Goal: Navigation & Orientation: Find specific page/section

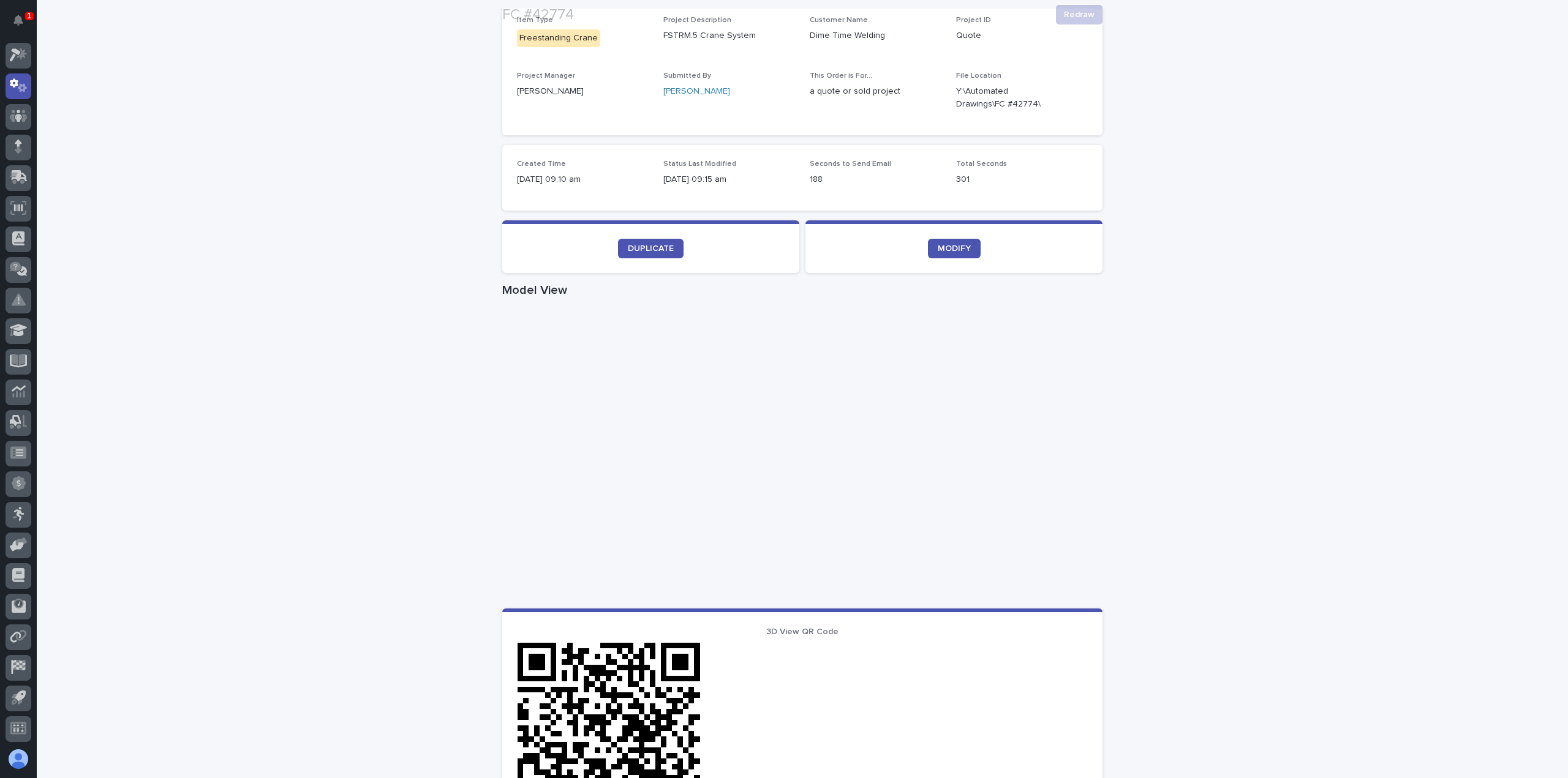
scroll to position [245, 0]
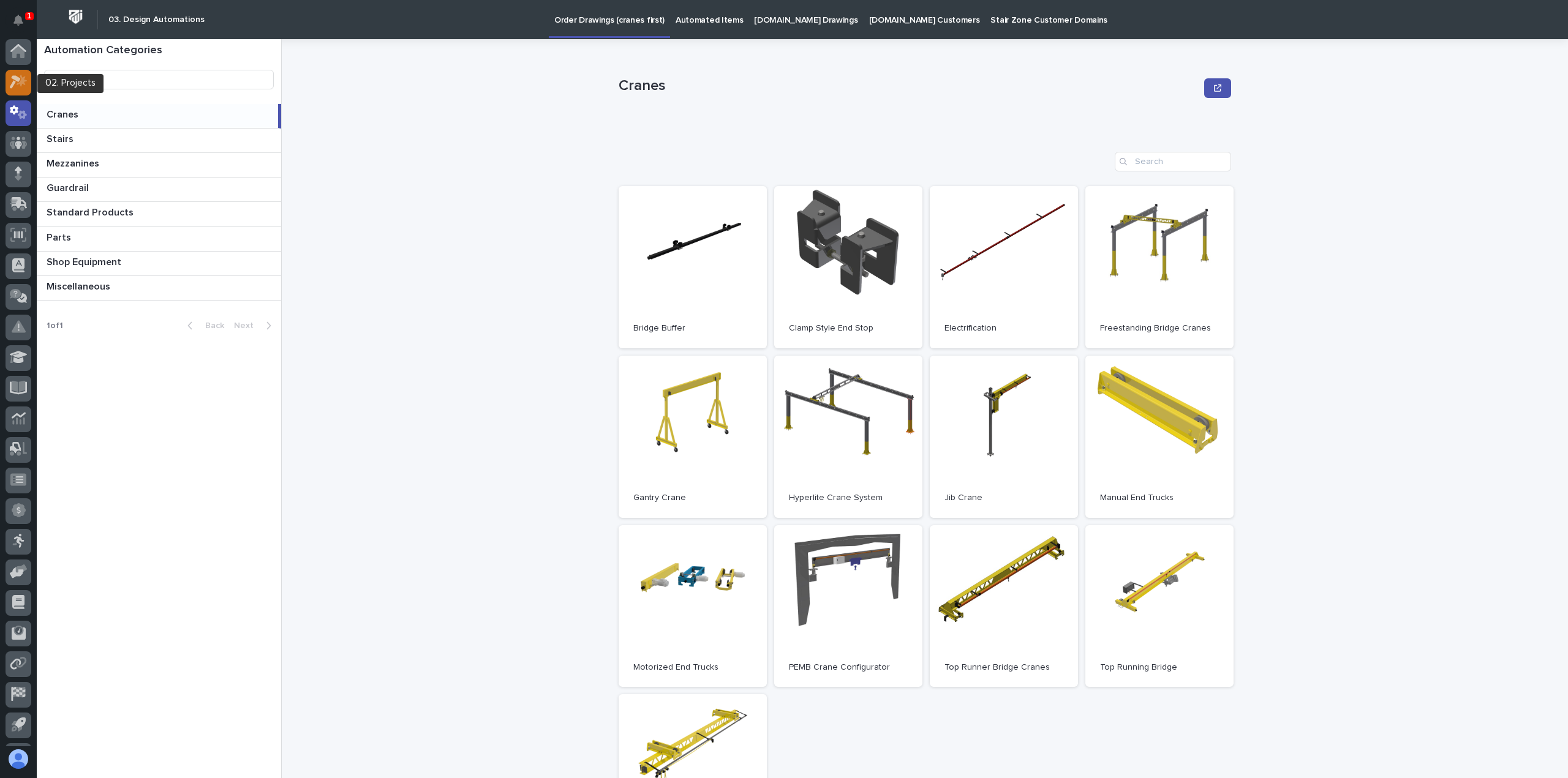
click at [23, 85] on icon at bounding box center [18, 81] width 18 height 14
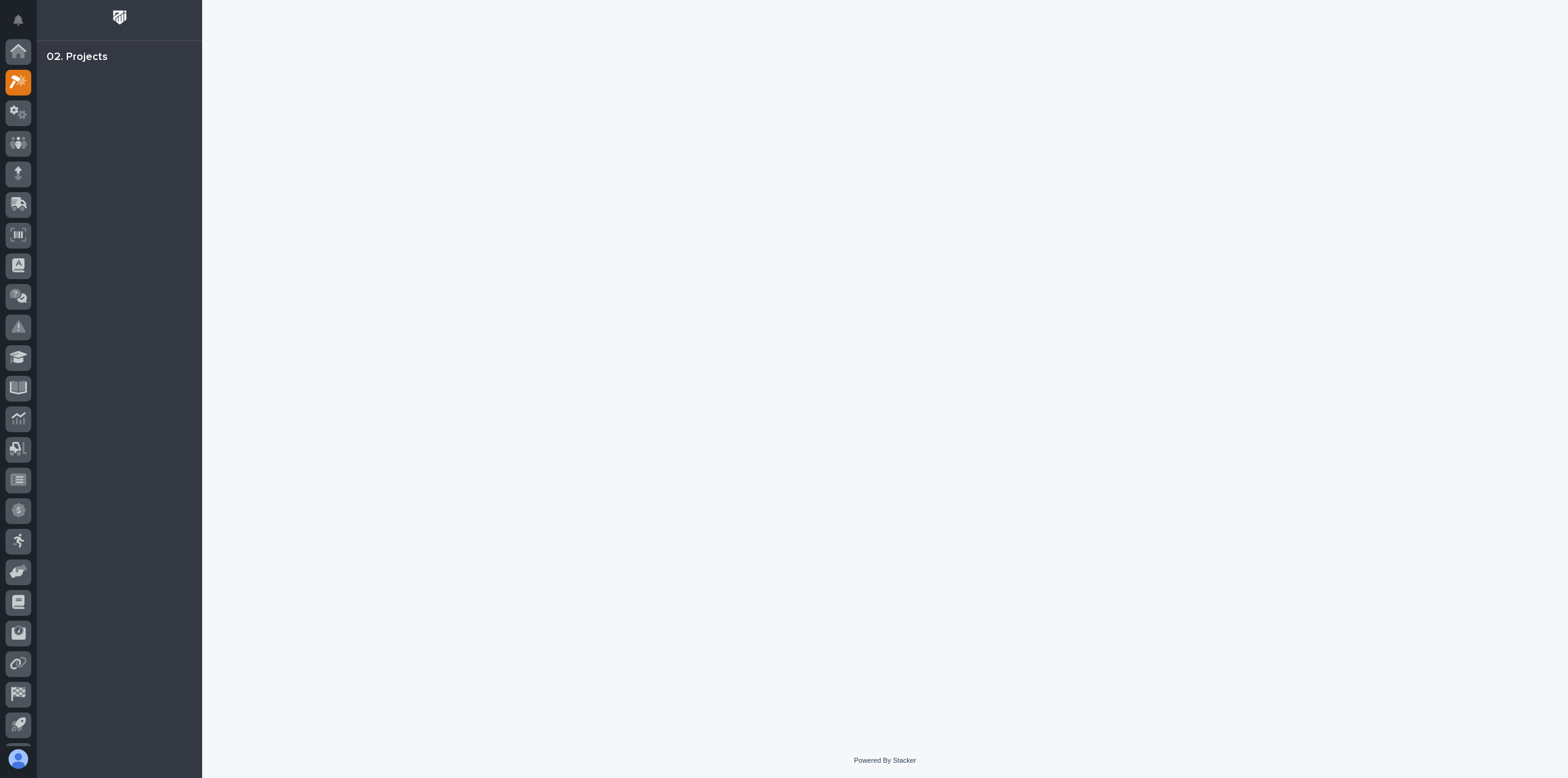
scroll to position [27, 0]
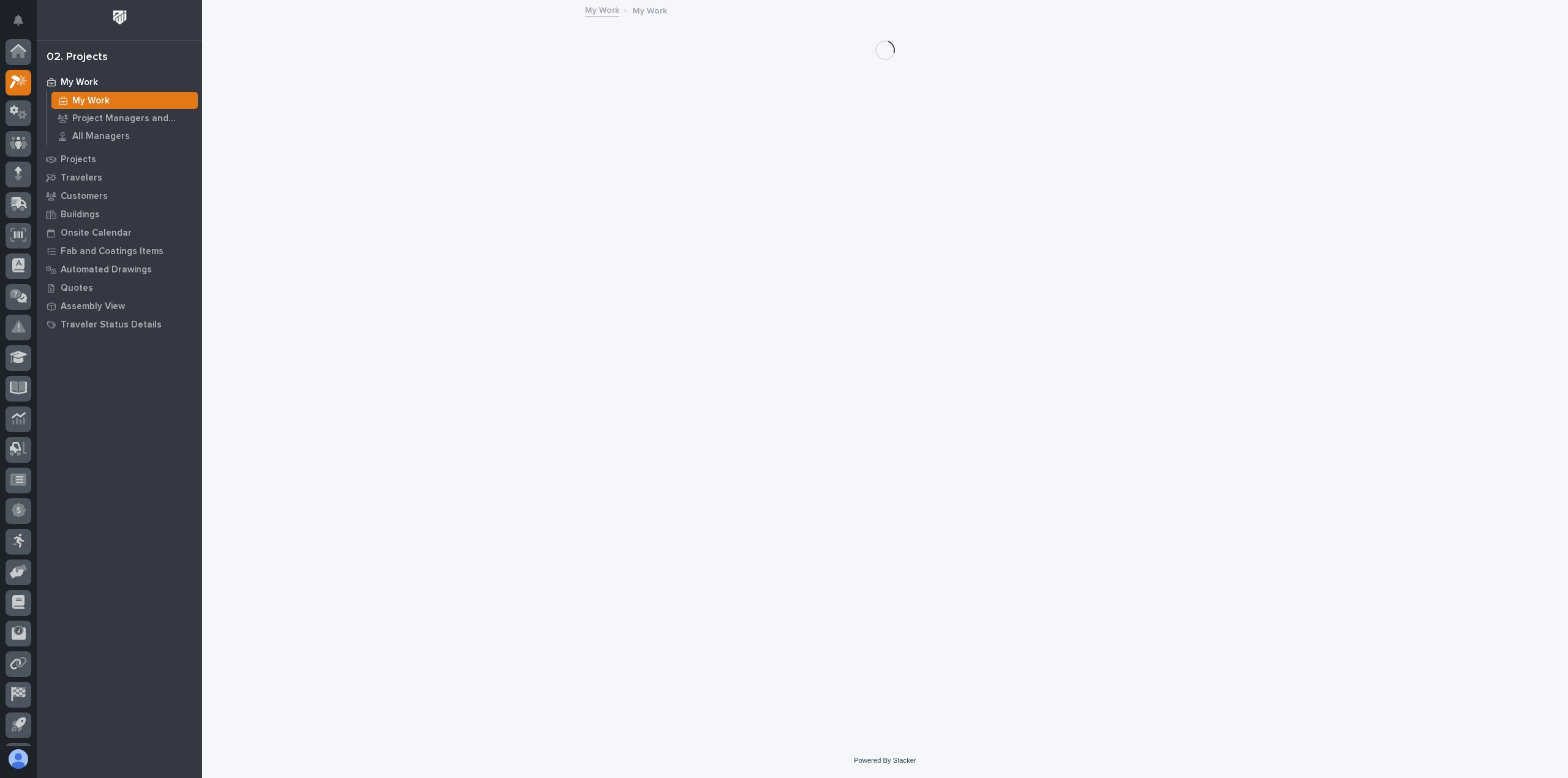
scroll to position [27, 0]
